Goal: Information Seeking & Learning: Learn about a topic

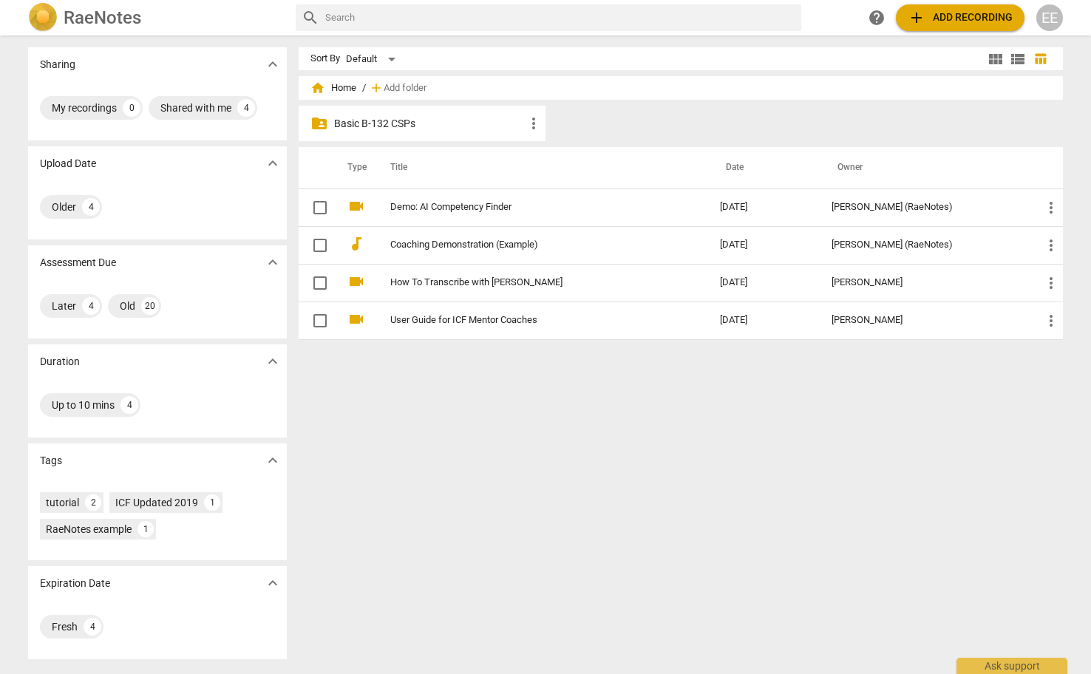
click at [370, 125] on p "Basic B-132 CSPs" at bounding box center [429, 124] width 191 height 16
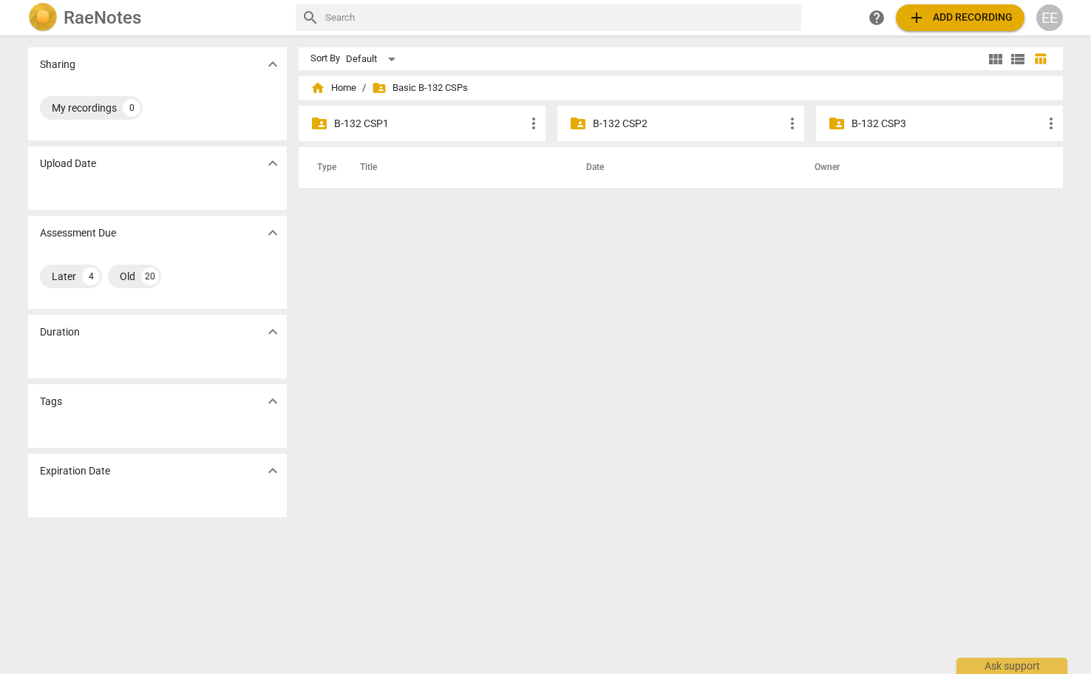
click at [366, 123] on p "B-132 CSP1" at bounding box center [429, 124] width 191 height 16
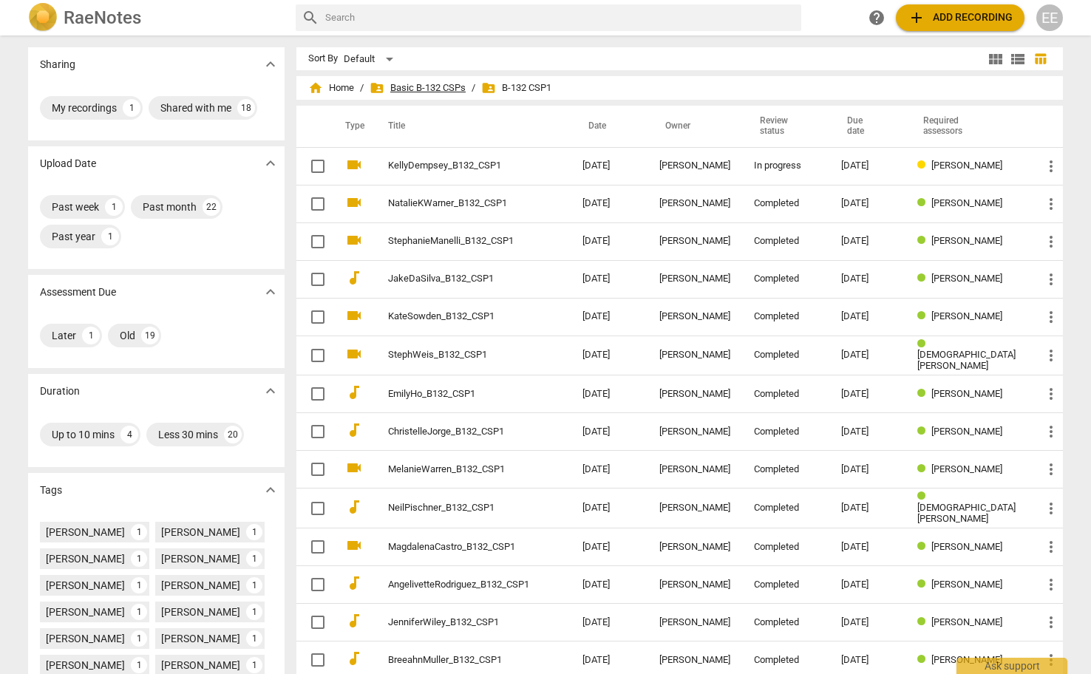
click at [433, 91] on span "folder_shared Basic B-132 CSPs" at bounding box center [417, 88] width 96 height 15
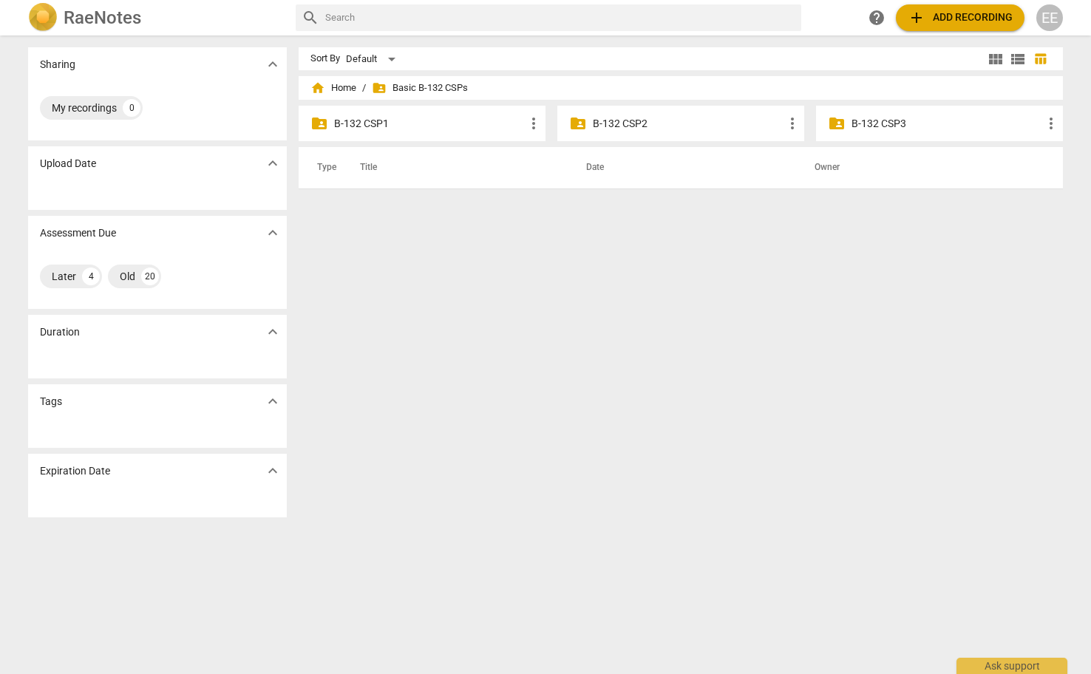
click at [596, 124] on p "B-132 CSP2" at bounding box center [688, 124] width 191 height 16
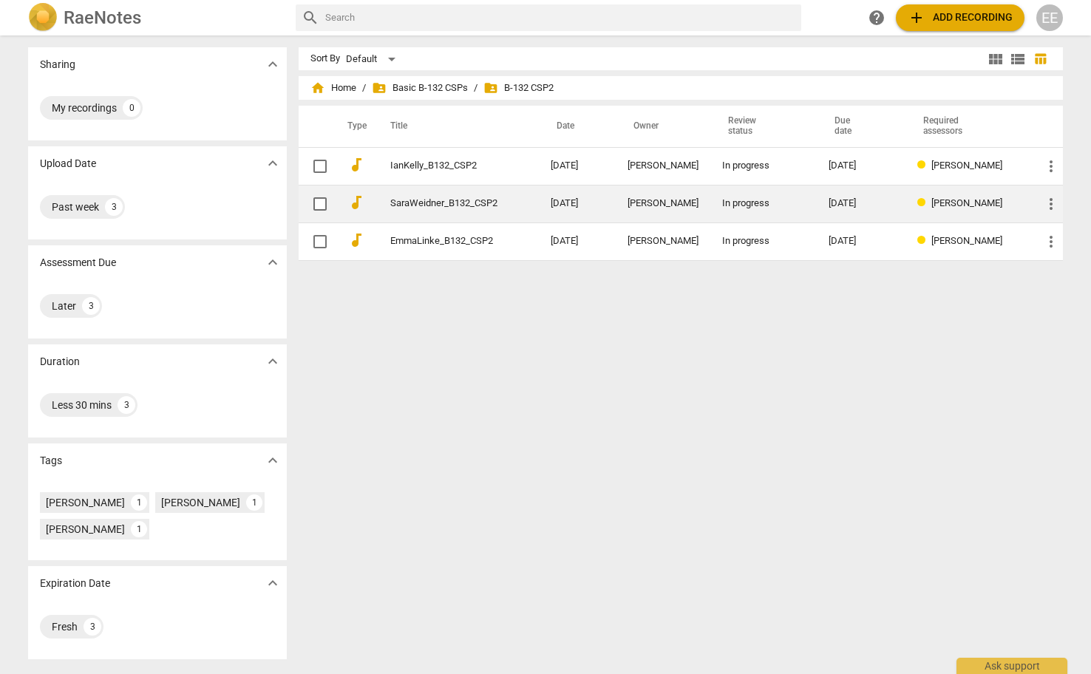
click at [459, 202] on link "SaraWeidner_B132_CSP2" at bounding box center [443, 203] width 107 height 11
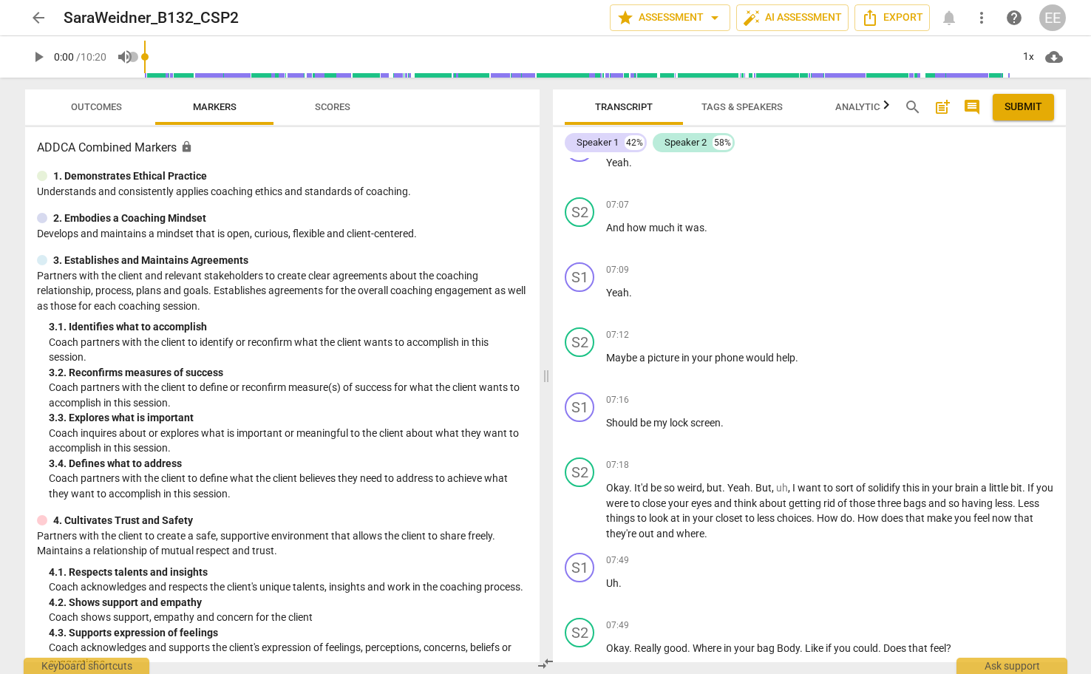
scroll to position [4032, 0]
